Goal: Transaction & Acquisition: Purchase product/service

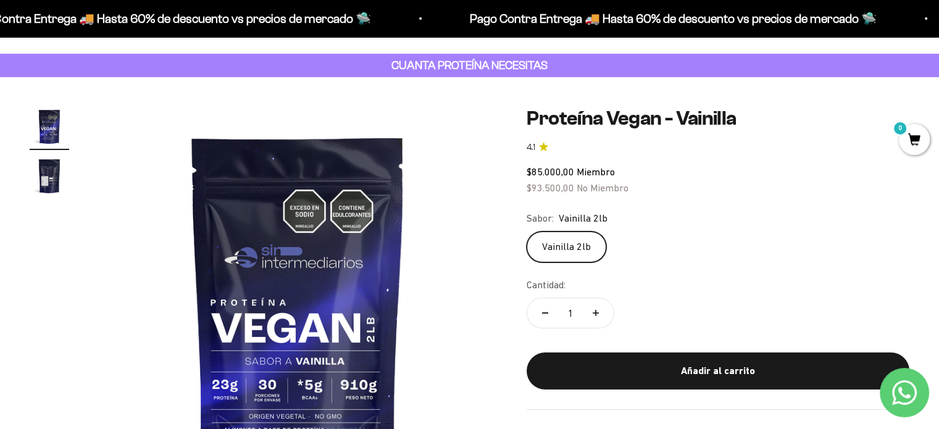
scroll to position [51, 0]
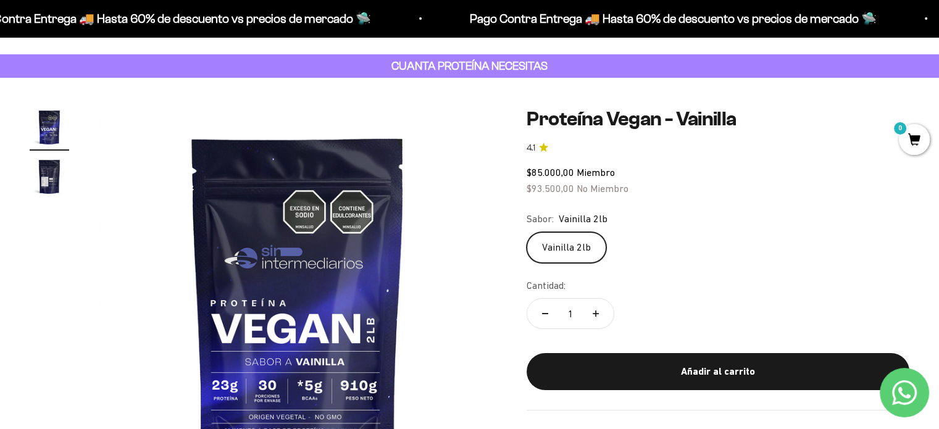
click at [560, 123] on h1 "Proteína Vegan - Vainilla" at bounding box center [717, 118] width 383 height 23
click at [562, 122] on h1 "Proteína Vegan - Vainilla" at bounding box center [717, 118] width 383 height 23
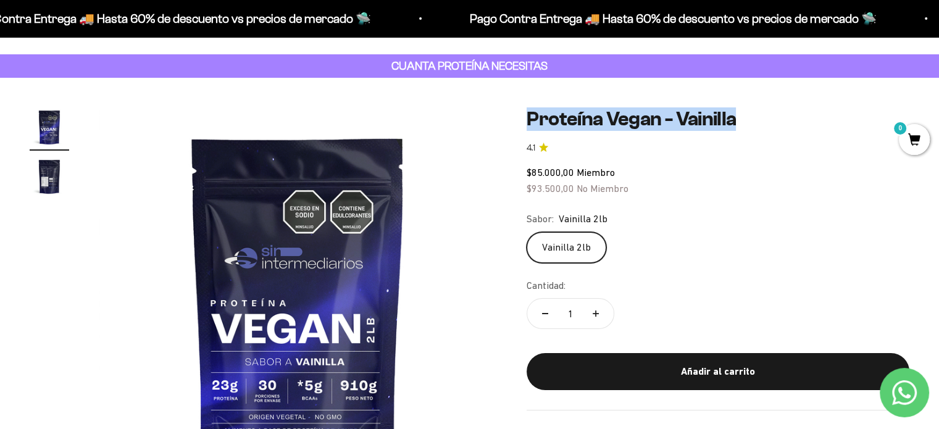
drag, startPoint x: 562, startPoint y: 122, endPoint x: 697, endPoint y: 125, distance: 135.2
click at [697, 125] on h1 "Proteína Vegan - Vainilla" at bounding box center [717, 118] width 383 height 23
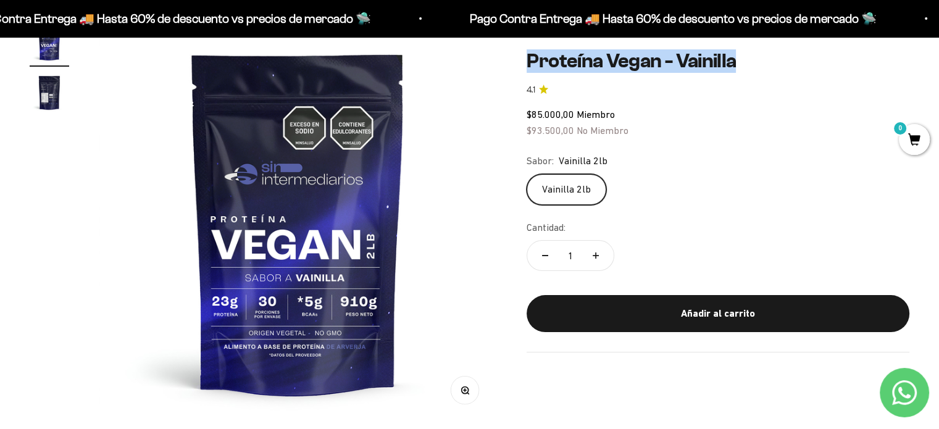
scroll to position [140, 0]
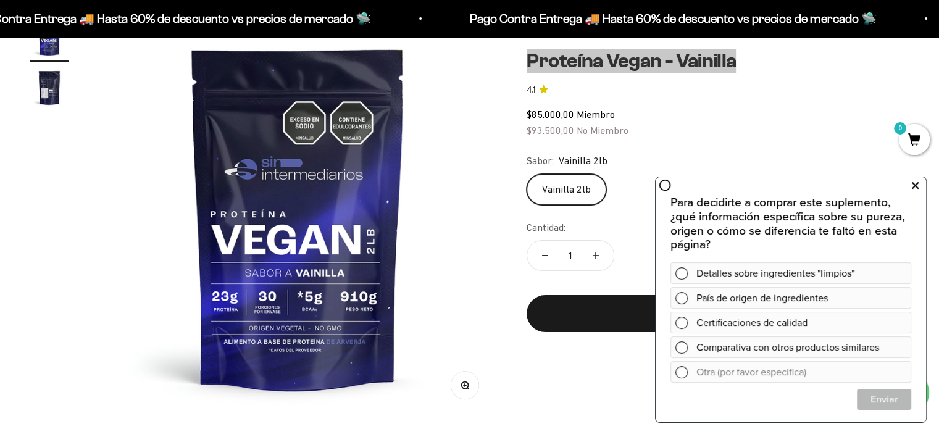
click at [920, 183] on button at bounding box center [915, 186] width 22 height 20
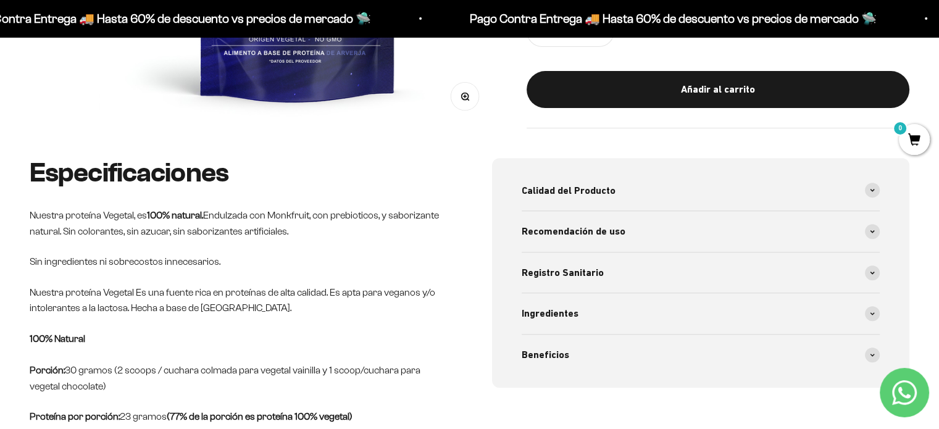
scroll to position [543, 0]
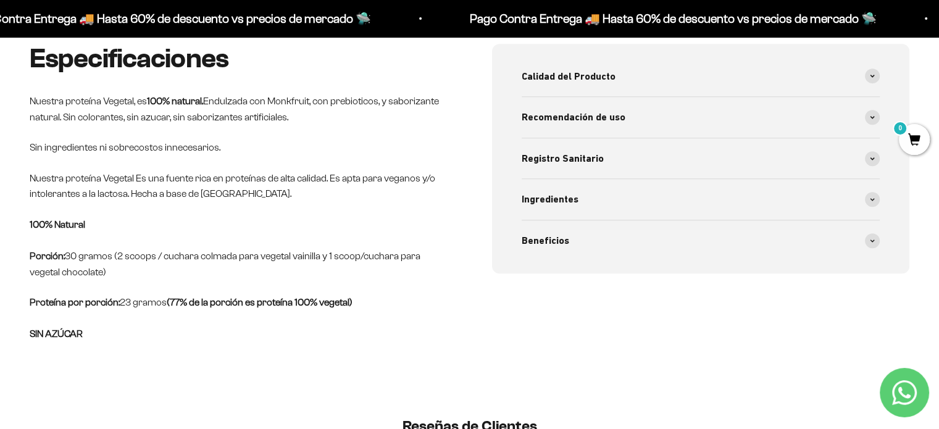
click at [195, 160] on div "Especificaciones Nuestra proteína Vegetal, es 100% natural. Endulzada con Monkf…" at bounding box center [239, 193] width 418 height 299
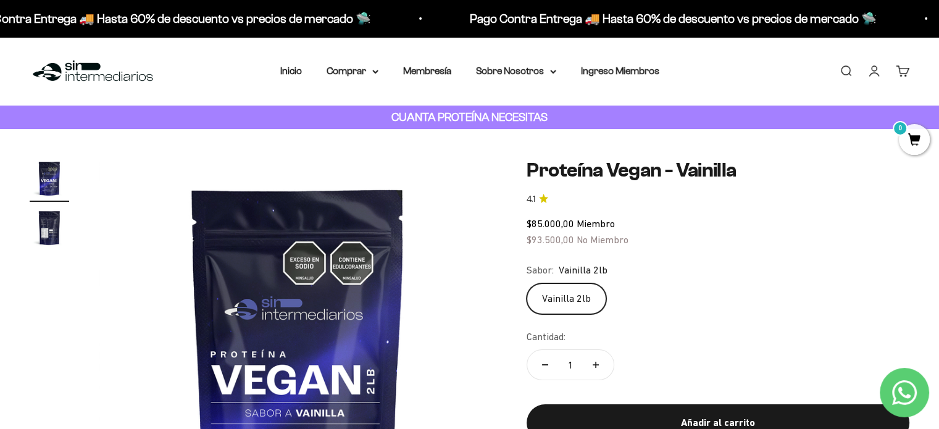
scroll to position [122, 0]
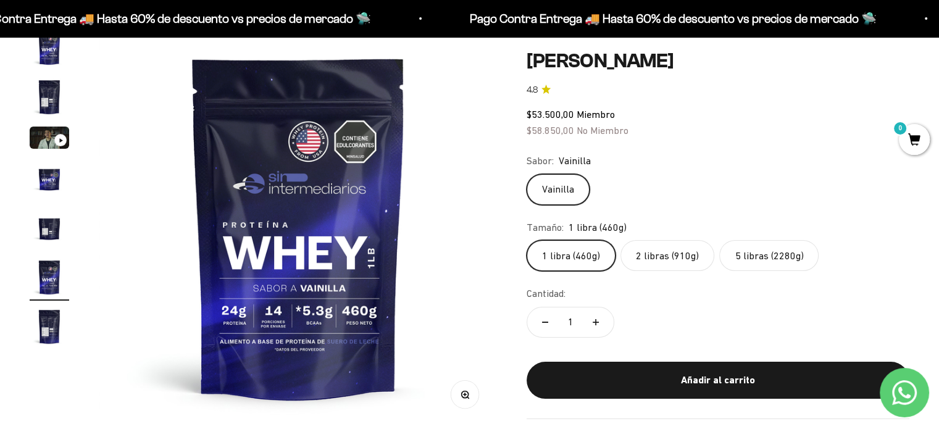
scroll to position [123, 0]
